Goal: Register for event/course

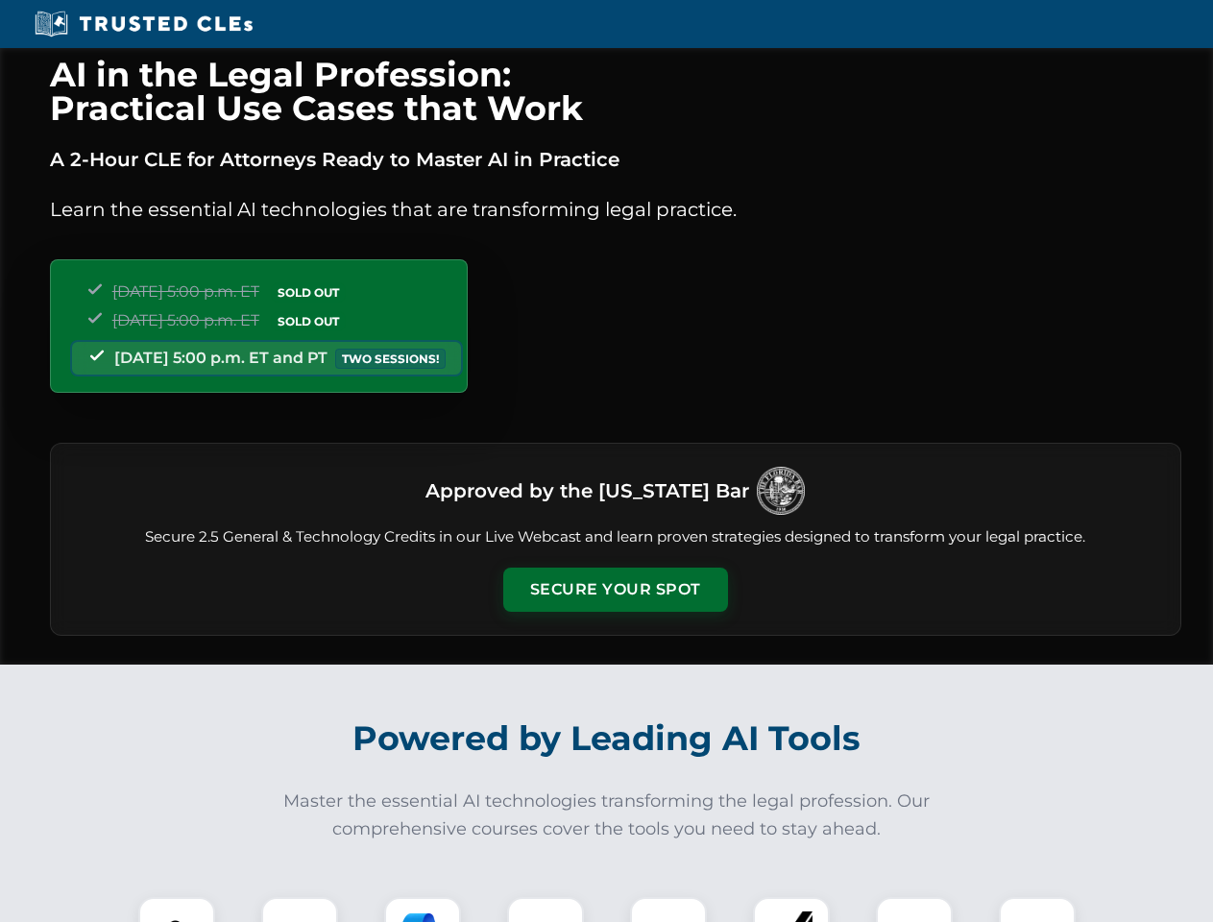
click at [614, 589] on button "Secure Your Spot" at bounding box center [615, 589] width 225 height 44
click at [177, 909] on img at bounding box center [177, 935] width 56 height 56
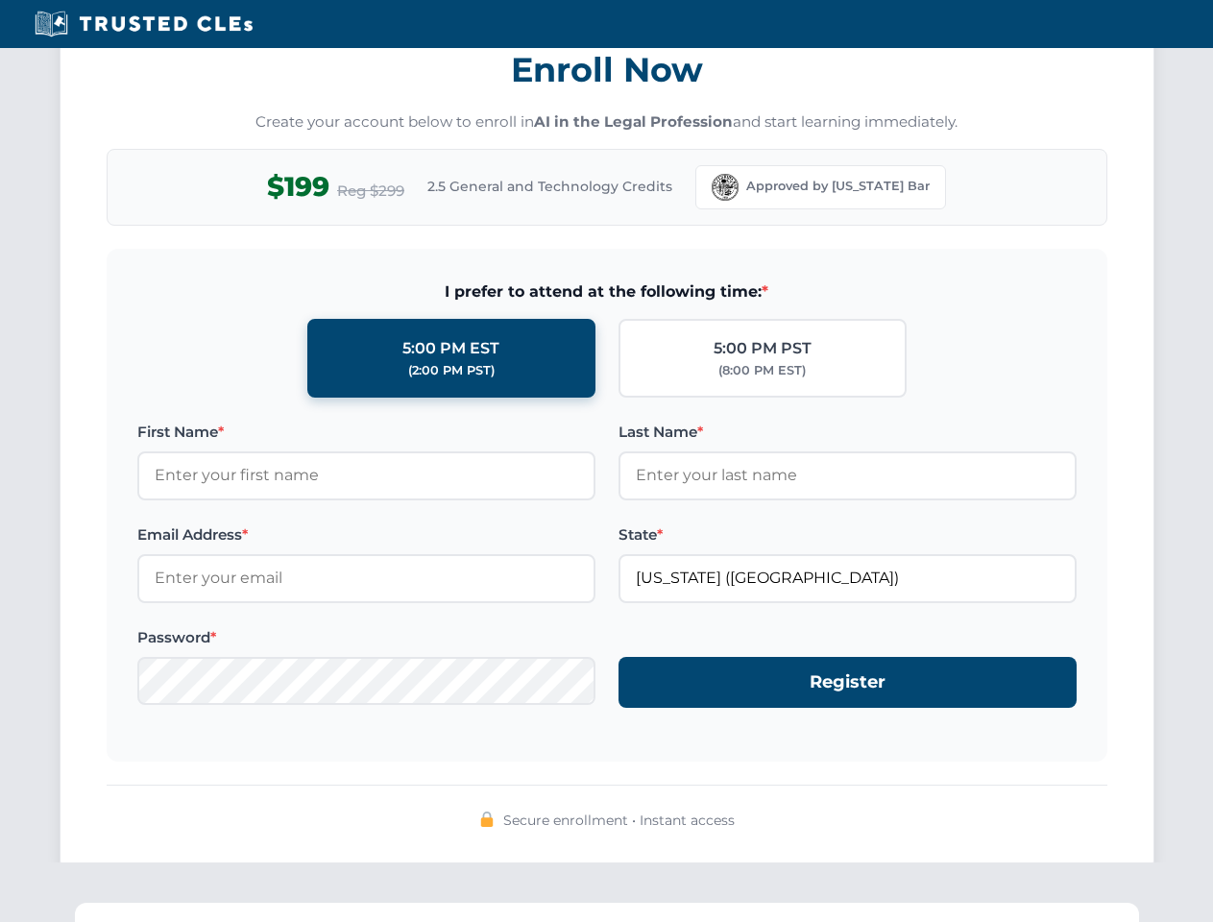
scroll to position [1885, 0]
